Goal: Use online tool/utility: Utilize a website feature to perform a specific function

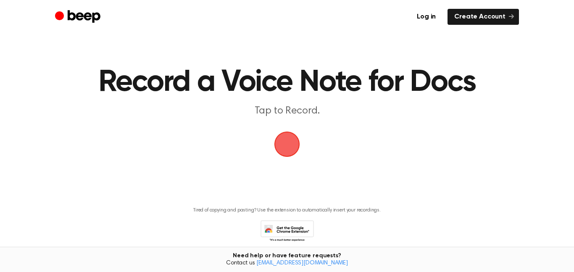
click at [292, 144] on span "button" at bounding box center [287, 144] width 45 height 45
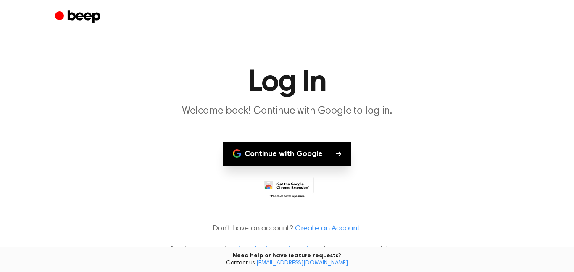
click at [274, 149] on button "Continue with Google" at bounding box center [287, 154] width 129 height 25
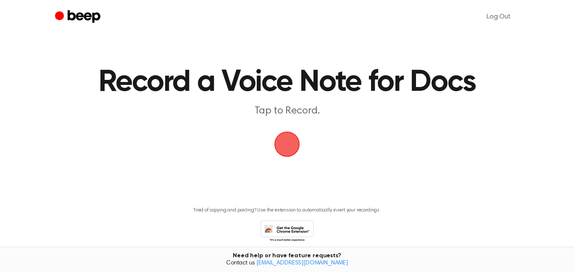
click at [296, 140] on span "button" at bounding box center [287, 144] width 47 height 47
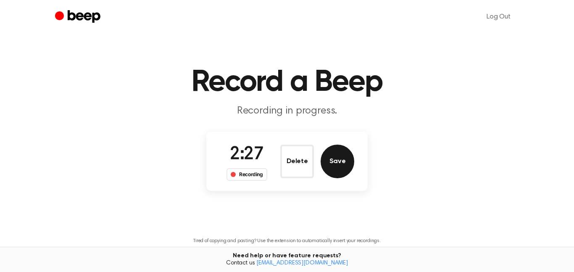
click at [337, 172] on button "Save" at bounding box center [338, 162] width 34 height 34
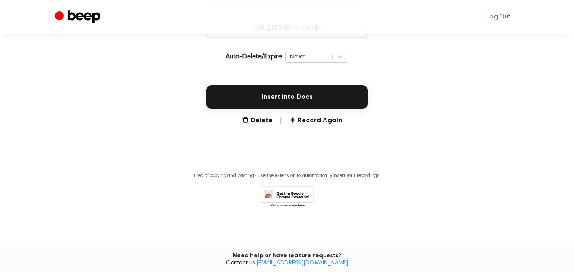
scroll to position [178, 0]
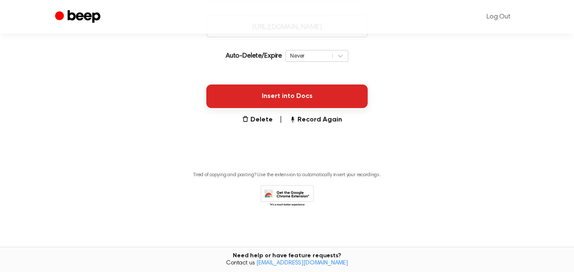
click at [312, 98] on button "Insert into Docs" at bounding box center [286, 96] width 161 height 24
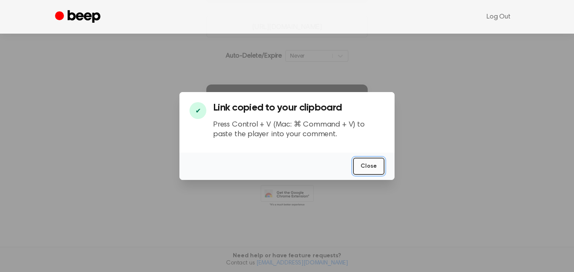
click at [362, 170] on button "Close" at bounding box center [369, 166] width 32 height 17
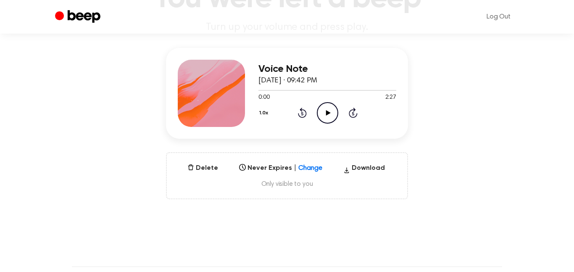
scroll to position [86, 0]
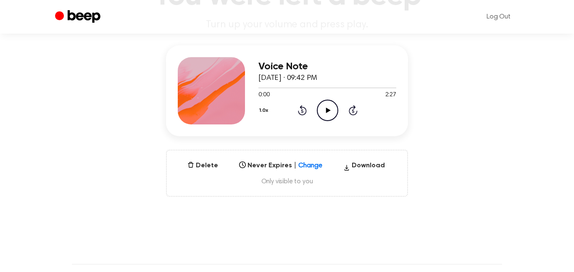
click at [321, 113] on icon "Play Audio" at bounding box center [327, 110] width 21 height 21
click at [327, 120] on circle at bounding box center [327, 110] width 21 height 21
